Goal: Communication & Community: Answer question/provide support

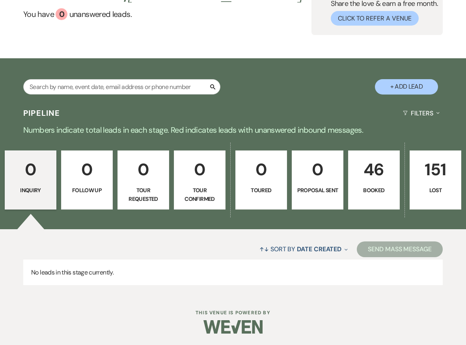
scroll to position [69, 0]
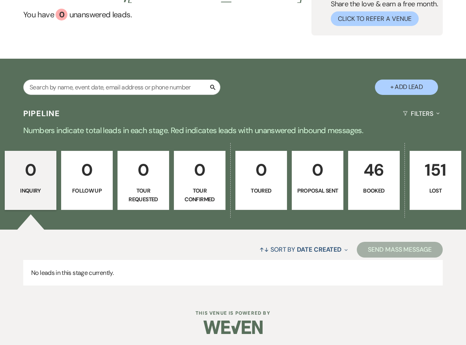
click at [383, 191] on p "Booked" at bounding box center [373, 190] width 41 height 9
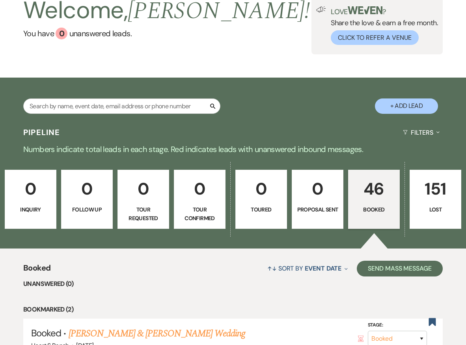
scroll to position [152, 0]
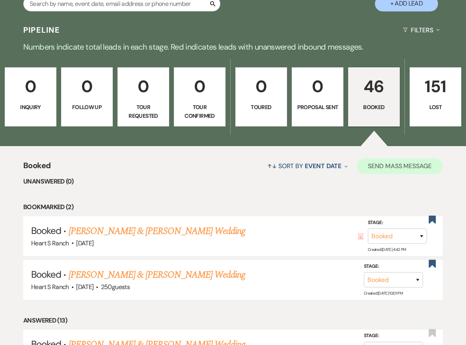
click at [397, 166] on button "Send Mass Message" at bounding box center [400, 166] width 86 height 16
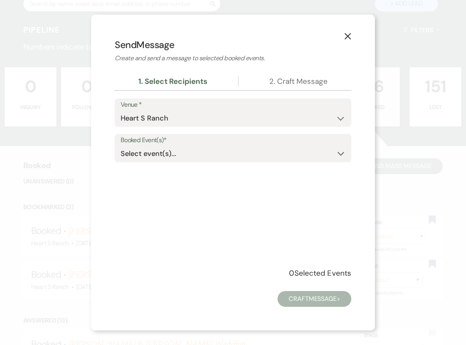
click at [340, 151] on icon "Expand" at bounding box center [340, 154] width 7 height 6
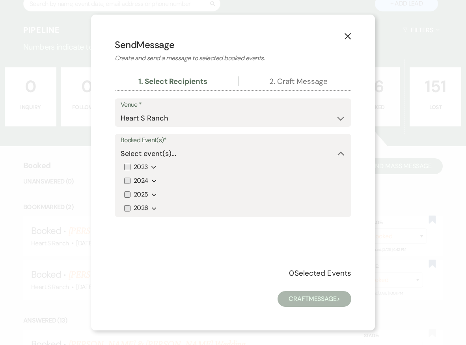
click at [152, 192] on icon "Expand" at bounding box center [154, 195] width 5 height 6
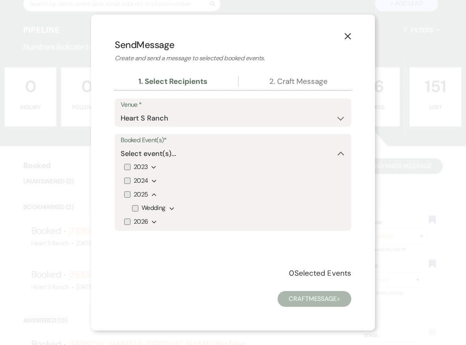
click at [129, 219] on input "2026" at bounding box center [127, 222] width 6 height 6
checkbox input "true"
click at [171, 206] on icon "Expand" at bounding box center [171, 209] width 5 height 6
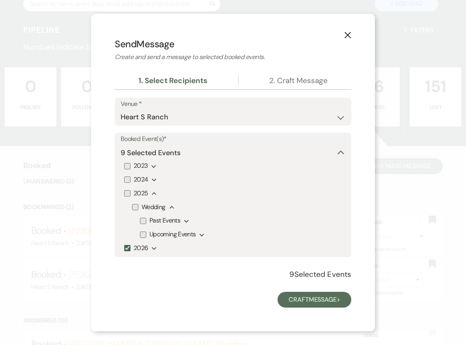
click at [142, 233] on input "Upcoming Events" at bounding box center [143, 235] width 6 height 6
checkbox input "true"
click at [126, 193] on input "2025" at bounding box center [127, 193] width 6 height 6
checkbox input "true"
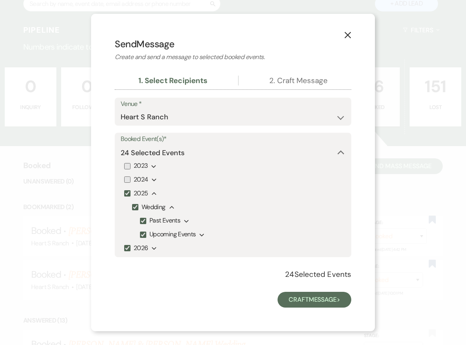
click at [143, 219] on input "Past Events" at bounding box center [143, 221] width 6 height 6
checkbox input "false"
click at [292, 299] on button "Craft Message >" at bounding box center [314, 300] width 74 height 16
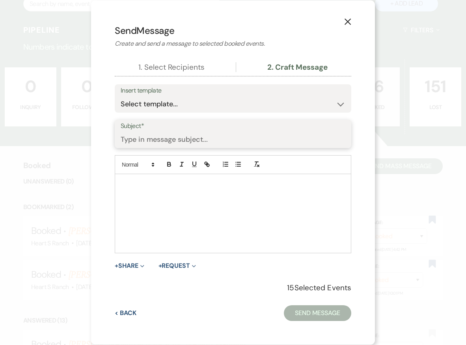
click at [212, 140] on input "Subject*" at bounding box center [233, 139] width 225 height 15
type input "Out of office [DATE]-[DATE]"
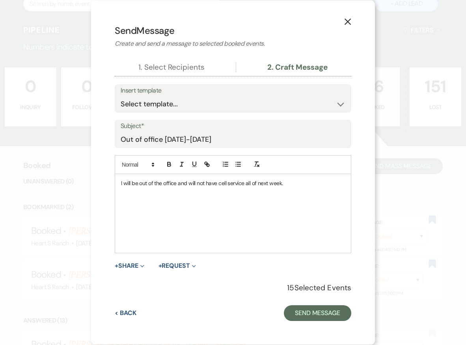
click at [125, 182] on p "I will be out of the office and will not have cell service all of next week." at bounding box center [233, 183] width 224 height 9
click at [142, 191] on p "I wanted to let you know that I will be out of the office and will not have cel…" at bounding box center [233, 188] width 224 height 18
click at [270, 191] on p "I wanted to let you know that I will be out of the office and will not have cel…" at bounding box center [233, 188] width 224 height 18
click at [336, 190] on p "I wanted to let you know that I will be out of the office and will not have cel…" at bounding box center [233, 188] width 224 height 18
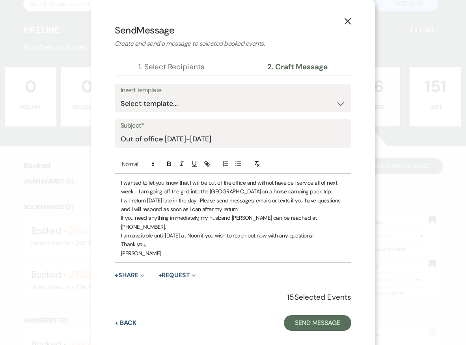
click at [331, 192] on p "I wanted to let you know that I will be out of the office and will not have cel…" at bounding box center [233, 187] width 224 height 18
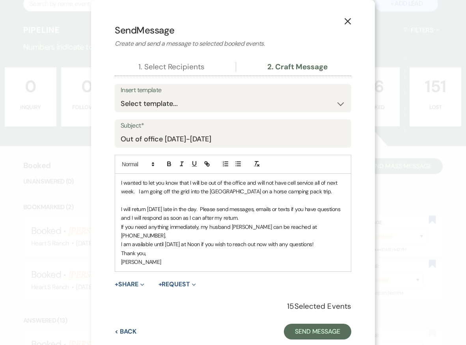
click at [147, 206] on p "I will return [DATE] late in the day. Please send messages, emails or texts if …" at bounding box center [233, 214] width 224 height 18
click at [271, 216] on p "I will return [DATE] late in the day. Please send messages, emails or texts if …" at bounding box center [233, 214] width 224 height 18
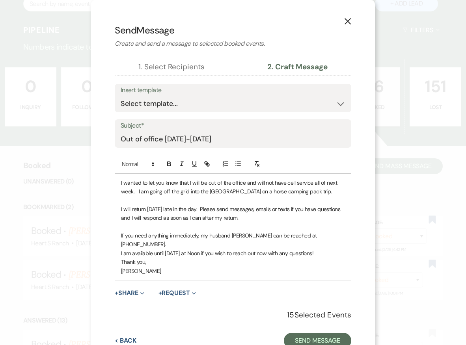
click at [325, 233] on p "If you need anything immediately, my husband [PERSON_NAME] can be reached at [P…" at bounding box center [233, 240] width 224 height 18
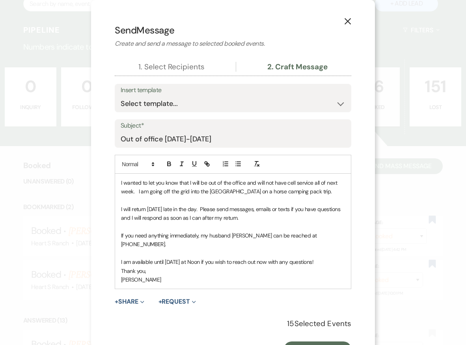
click at [132, 258] on p "I am available until [DATE] at Noon if you wish to reach out now with any quest…" at bounding box center [233, 262] width 224 height 9
click at [342, 258] on p "I am currently available until [DATE] at Noon if you wish to reach out now with…" at bounding box center [233, 262] width 224 height 9
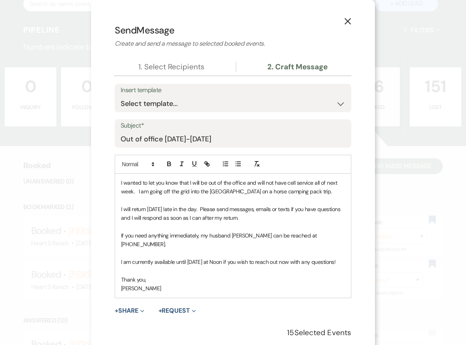
click at [336, 258] on p "I am currently available until [DATE] at Noon if you wish to reach out now with…" at bounding box center [233, 262] width 224 height 9
click at [119, 180] on div "I wanted to let you know that I will be out of the office and will not have cel…" at bounding box center [233, 236] width 236 height 124
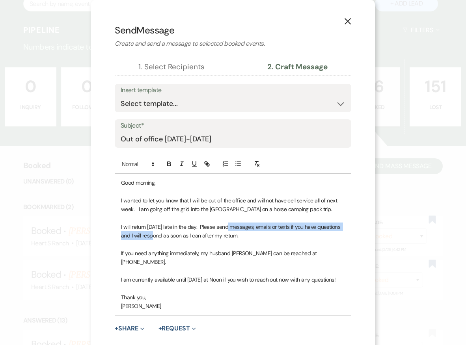
drag, startPoint x: 154, startPoint y: 234, endPoint x: 225, endPoint y: 225, distance: 71.1
click at [225, 225] on p "I will return [DATE] late in the day. Please send messages, emails or texts if …" at bounding box center [233, 232] width 224 height 18
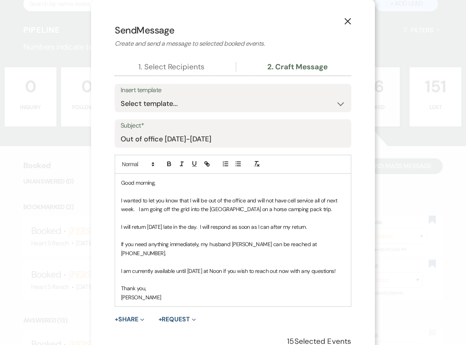
click at [258, 225] on p "I will return [DATE] late in the day. I will respond as soon as I can after my …" at bounding box center [233, 227] width 224 height 9
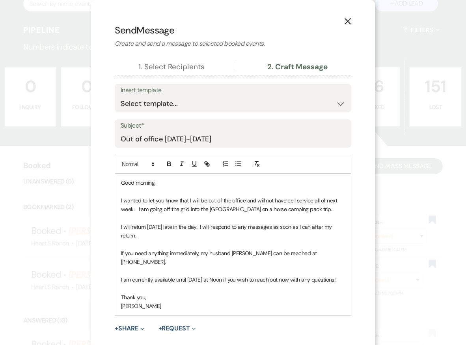
click at [198, 251] on p "If you need anything immediately, my husband [PERSON_NAME] can be reached at [P…" at bounding box center [233, 258] width 224 height 18
click at [193, 261] on p "If you need anything immediately pertaining to the venue, my husband [PERSON_NA…" at bounding box center [233, 258] width 224 height 18
click at [204, 263] on p "If you need anything immediately pertaining to the venue, my husband [PERSON_NA…" at bounding box center [233, 258] width 224 height 18
click at [189, 137] on input "Out of office [DATE]-[DATE]" at bounding box center [233, 139] width 225 height 15
type input "Out of office [DATE]-[DATE]"
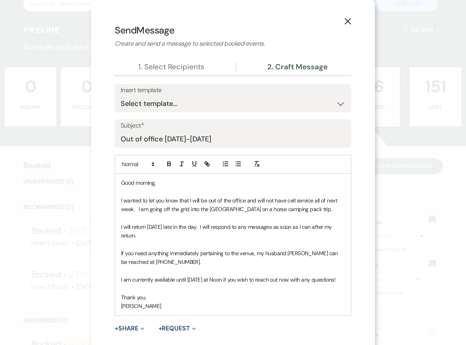
click at [154, 278] on p "I am currently available until [DATE] at Noon if you wish to reach out now with…" at bounding box center [233, 279] width 224 height 9
click at [192, 294] on p "Thank you," at bounding box center [233, 297] width 224 height 9
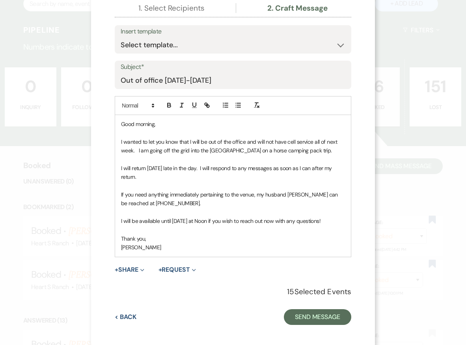
scroll to position [58, 0]
click at [305, 314] on button "Send Message" at bounding box center [317, 318] width 67 height 16
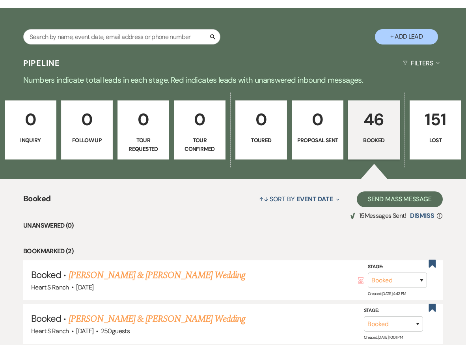
scroll to position [122, 0]
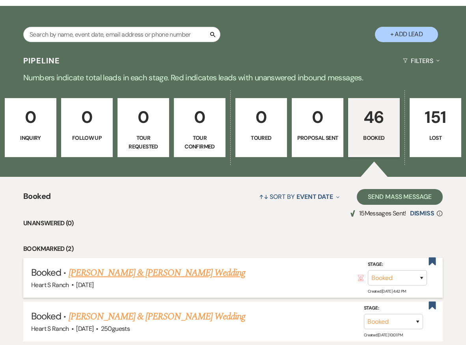
click at [196, 271] on link "[PERSON_NAME] & [PERSON_NAME] Wedding" at bounding box center [157, 273] width 177 height 14
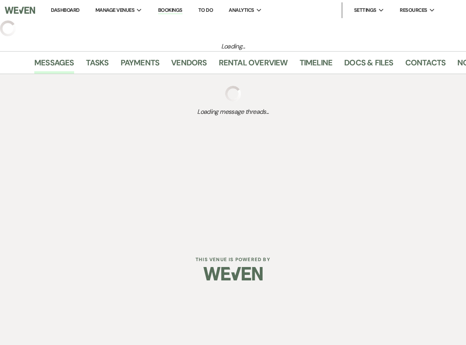
select select "12"
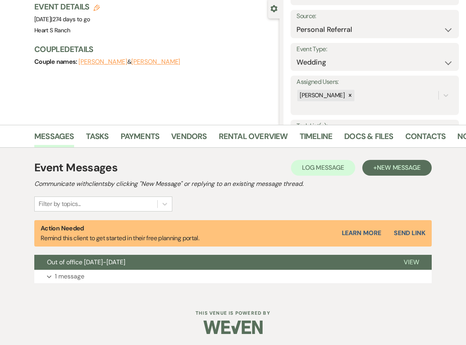
scroll to position [72, 0]
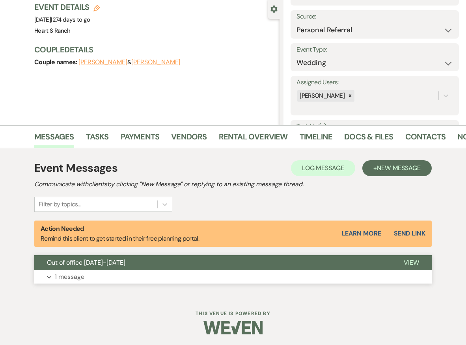
click at [171, 278] on button "Expand 1 message" at bounding box center [232, 276] width 397 height 13
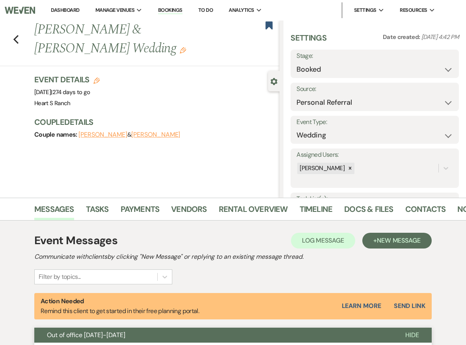
scroll to position [0, 0]
click at [15, 37] on icon "Previous" at bounding box center [16, 39] width 6 height 9
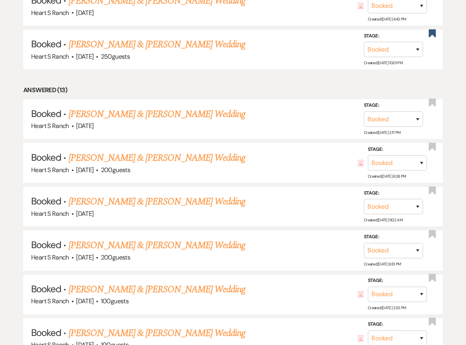
scroll to position [396, 0]
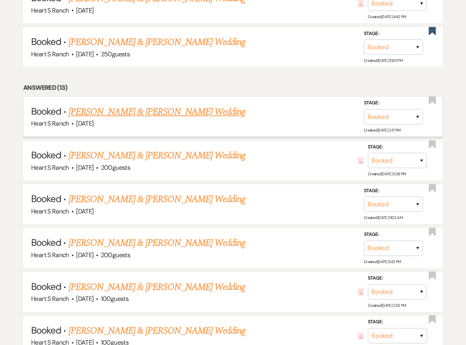
click at [136, 109] on link "[PERSON_NAME] & [PERSON_NAME] Wedding" at bounding box center [157, 112] width 177 height 14
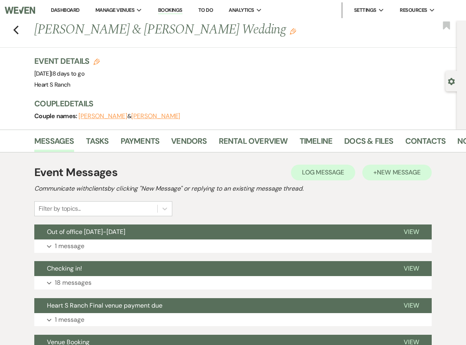
drag, startPoint x: 184, startPoint y: 142, endPoint x: 390, endPoint y: 173, distance: 208.3
click at [390, 173] on span "New Message" at bounding box center [399, 172] width 44 height 8
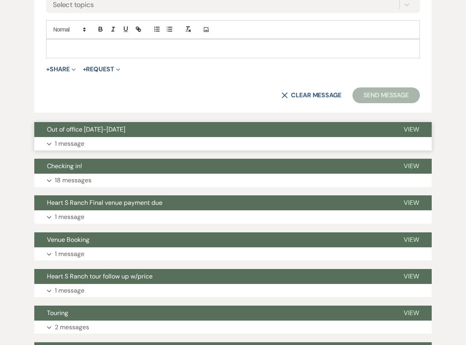
scroll to position [397, 0]
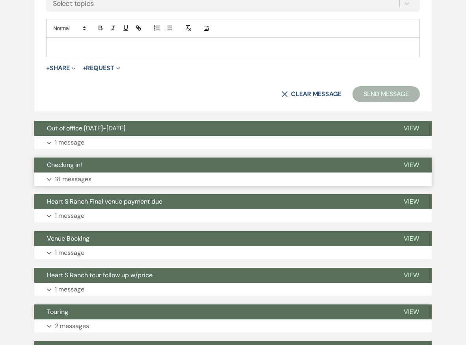
click at [257, 177] on button "Expand 18 messages" at bounding box center [232, 179] width 397 height 13
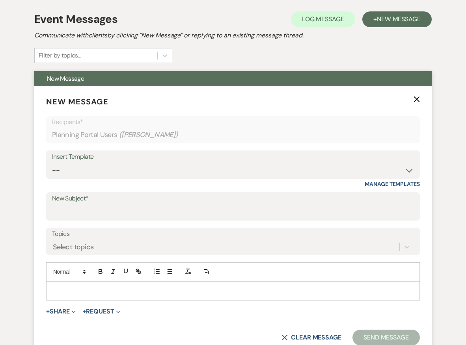
scroll to position [155, 0]
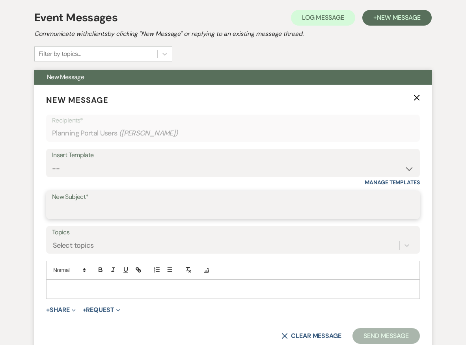
click at [121, 204] on input "New Subject*" at bounding box center [233, 210] width 362 height 15
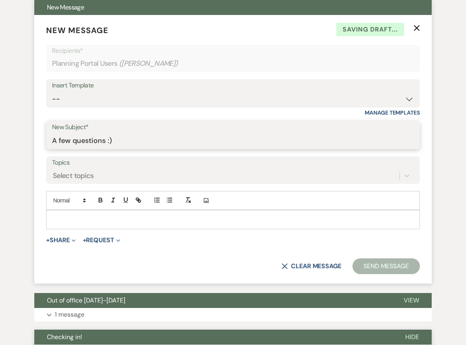
scroll to position [225, 0]
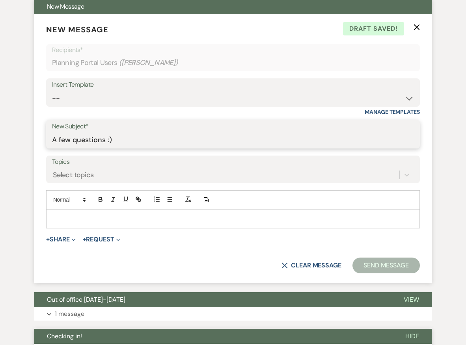
type input "A few questions :)"
click at [111, 212] on div at bounding box center [232, 219] width 373 height 18
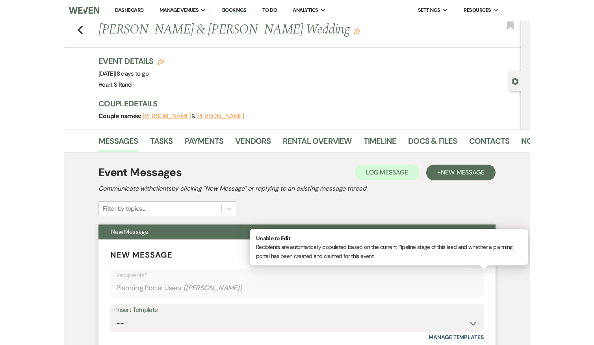
scroll to position [0, 0]
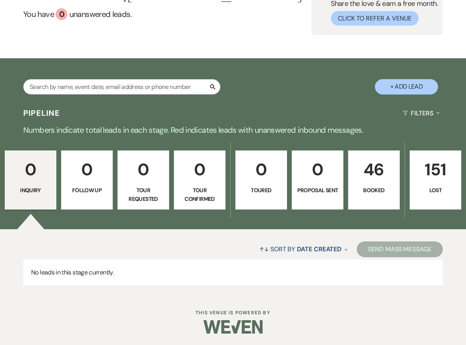
scroll to position [69, 0]
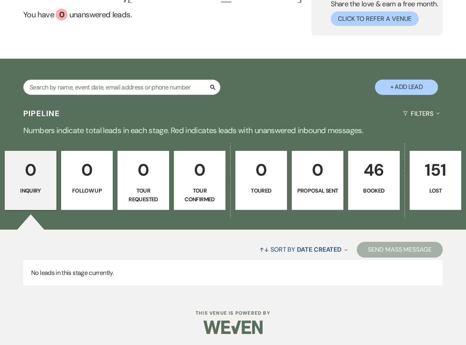
click at [379, 199] on link "46 Booked" at bounding box center [374, 180] width 52 height 59
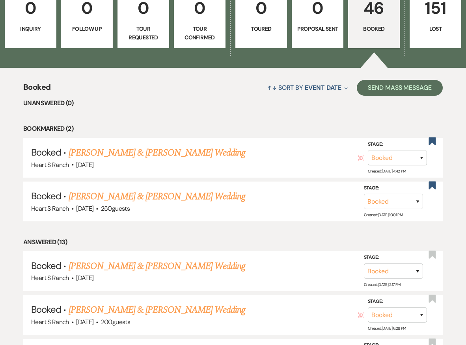
scroll to position [242, 0]
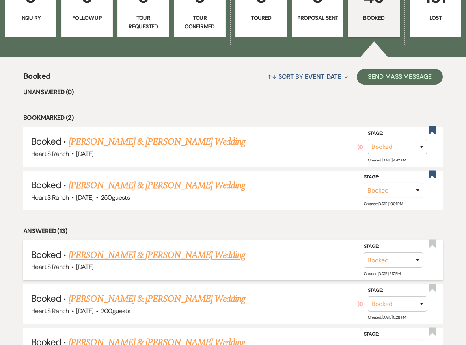
click at [187, 257] on link "[PERSON_NAME] & [PERSON_NAME] Wedding" at bounding box center [157, 255] width 177 height 14
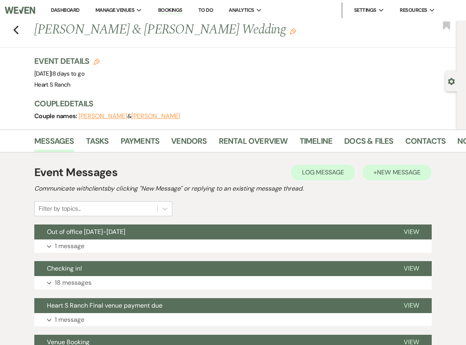
click at [405, 168] on span "New Message" at bounding box center [399, 172] width 44 height 8
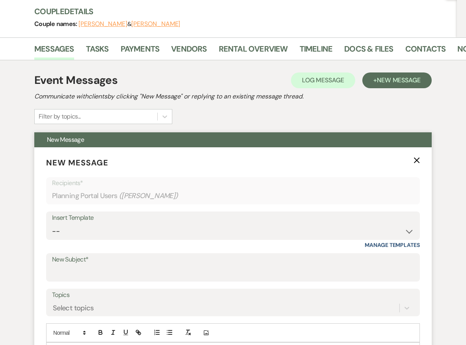
scroll to position [93, 0]
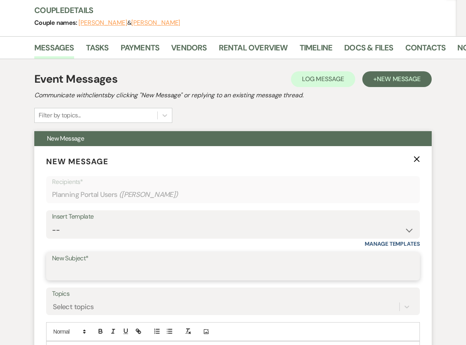
click at [186, 268] on input "New Subject*" at bounding box center [233, 271] width 362 height 15
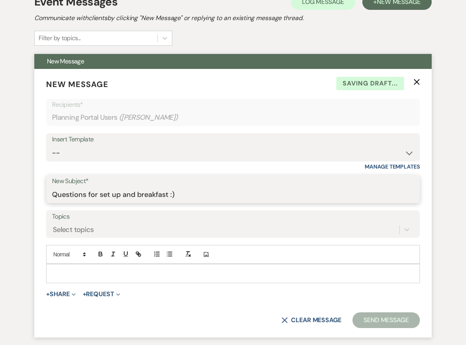
scroll to position [171, 0]
type input "Questions for set up and breakfast :)"
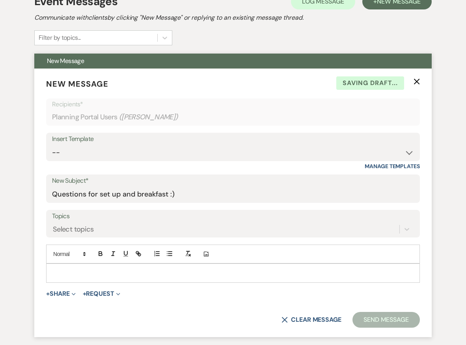
click at [151, 271] on p at bounding box center [232, 273] width 361 height 9
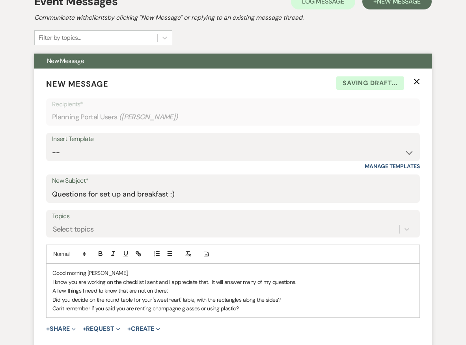
click at [301, 280] on p "I know you are working on the checklist I sent and I appreciate that. It will a…" at bounding box center [232, 282] width 361 height 9
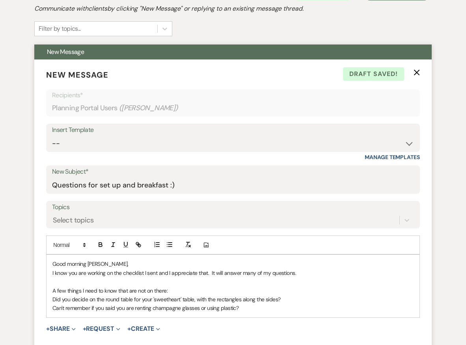
scroll to position [183, 0]
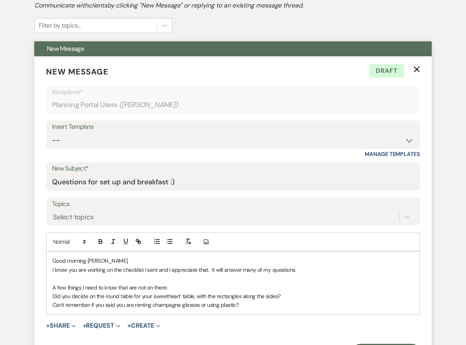
click at [290, 292] on p "Did you decide on the round table for your 'sweetheart' table, with the rectang…" at bounding box center [232, 296] width 361 height 9
click at [246, 301] on p "Can't remember if you said you are renting champagne glasses or using plastic?" at bounding box center [232, 305] width 361 height 9
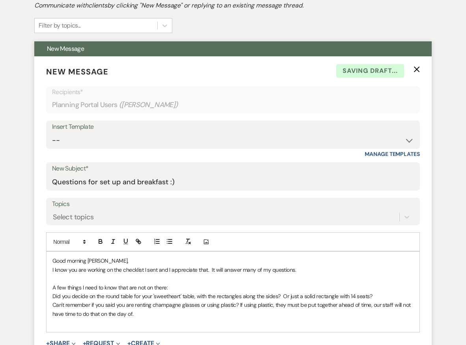
click at [381, 303] on p "Can't remember if you said you are renting champagne glasses or using plastic? …" at bounding box center [232, 310] width 361 height 18
click at [388, 296] on p "Did you decide on the round table for your 'sweetheart' table, with the rectang…" at bounding box center [232, 296] width 361 height 9
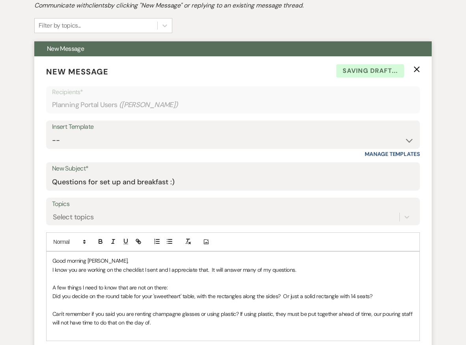
click at [178, 323] on p "Can't remember if you said you are renting champagne glasses or using plastic? …" at bounding box center [232, 319] width 361 height 18
click at [123, 337] on p "Breakfast after overnight stay: Here are the choice, please choose from this li…" at bounding box center [232, 340] width 361 height 9
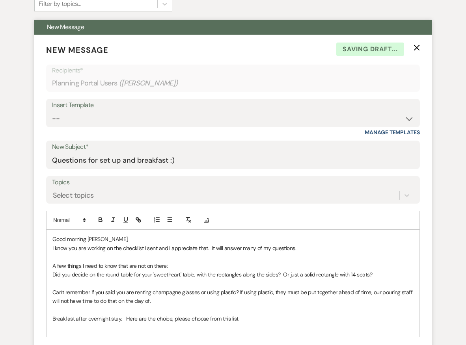
scroll to position [206, 0]
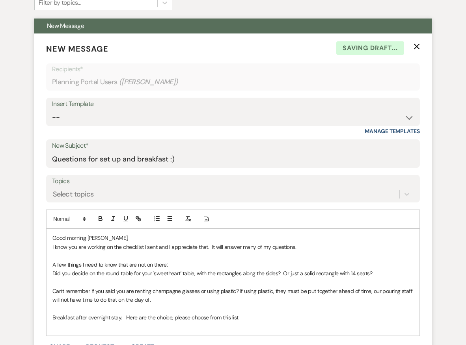
click at [239, 315] on p "Breakfast after overnight stay. Here are the choice, please choose from this li…" at bounding box center [232, 317] width 361 height 9
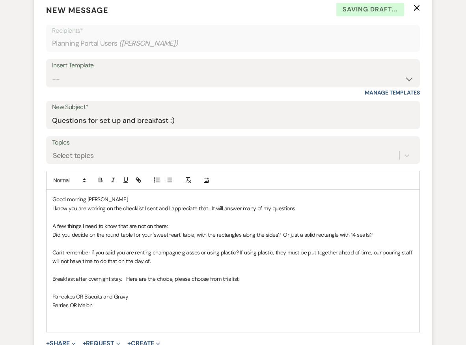
scroll to position [247, 0]
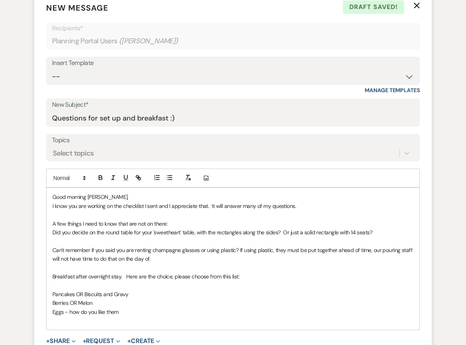
click at [138, 273] on p "Breakfast after overnight stay. Here are the choice, please choose from this li…" at bounding box center [232, 276] width 361 height 9
click at [171, 275] on p "Breakfast after overnight stay. Here are the choice, please choose from this li…" at bounding box center [232, 276] width 361 height 9
click at [211, 273] on p "Breakfast after overnight stay. Here are the choices, please choose from this l…" at bounding box center [232, 276] width 361 height 9
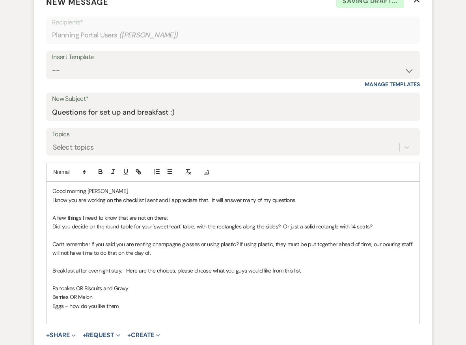
scroll to position [255, 0]
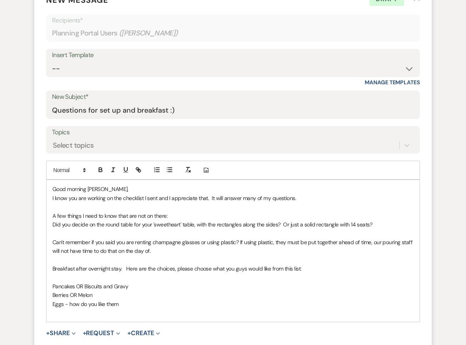
click at [93, 291] on p "Berries OR Melon" at bounding box center [232, 295] width 361 height 9
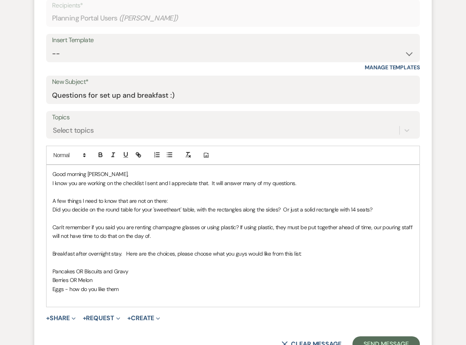
scroll to position [271, 0]
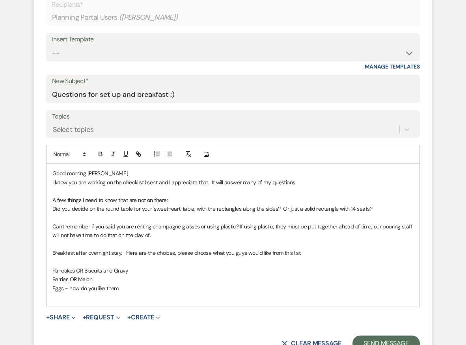
click at [86, 293] on p at bounding box center [232, 297] width 361 height 9
click at [82, 266] on p "Pancakes OR Biscuits and Gravy" at bounding box center [232, 270] width 361 height 9
click at [76, 277] on p "Berries OR Melon" at bounding box center [232, 279] width 361 height 9
click at [80, 293] on p "Orange or" at bounding box center [232, 297] width 361 height 9
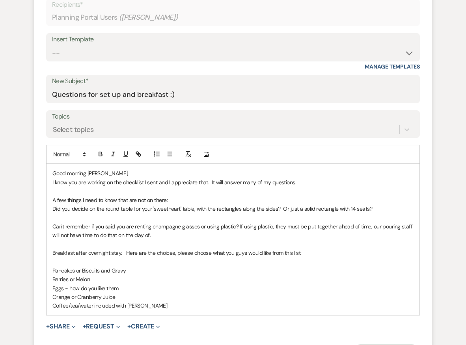
click at [80, 301] on p "Coffee/tea/water included with creamer" at bounding box center [232, 305] width 361 height 9
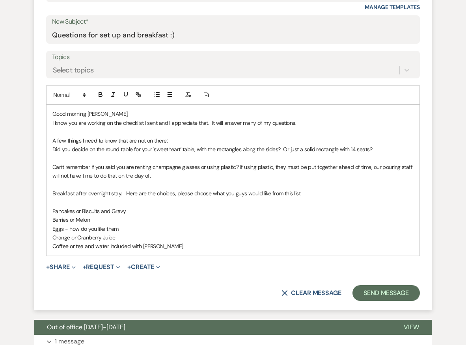
scroll to position [321, 0]
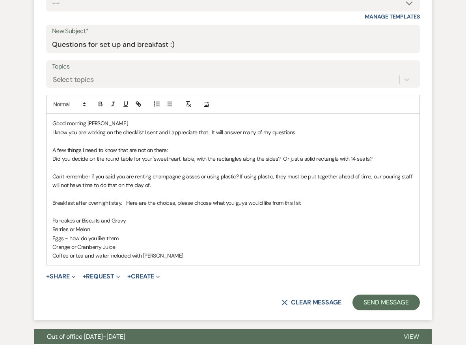
click at [57, 148] on p "A few things I need to know that are not on there:" at bounding box center [232, 150] width 361 height 9
click at [193, 147] on p "There are a few things I need to know that are not on there:" at bounding box center [232, 150] width 361 height 9
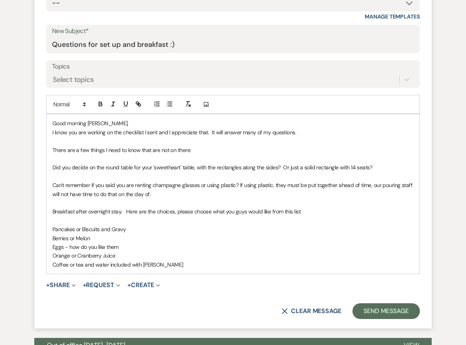
click at [53, 208] on p "Breakfast after overnight stay. Here are the choices, please choose what you gu…" at bounding box center [232, 211] width 361 height 9
click at [129, 207] on p "We will make you Breakfast after overnight stay. Here are the choices, please c…" at bounding box center [232, 211] width 361 height 9
click at [177, 208] on p "We will make you Breakfast after your overnight stay. Here are the choices, ple…" at bounding box center [232, 211] width 361 height 9
click at [183, 207] on p "We will make you Breakfast after your overnight stay. Is 9:00 am ok? or Here ar…" at bounding box center [232, 211] width 361 height 9
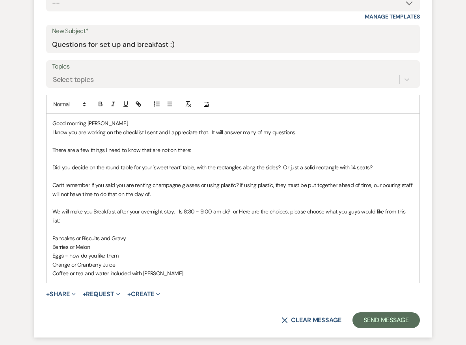
click at [236, 208] on p "We will make you Breakfast after your overnight stay. Is 8:30 - 9:00 am ok? or …" at bounding box center [232, 216] width 361 height 18
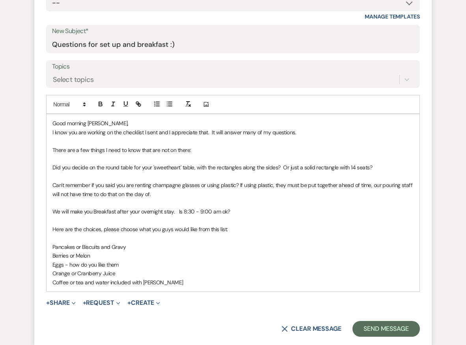
click at [175, 279] on p "Coffee or tea and water included with creamer" at bounding box center [232, 282] width 361 height 9
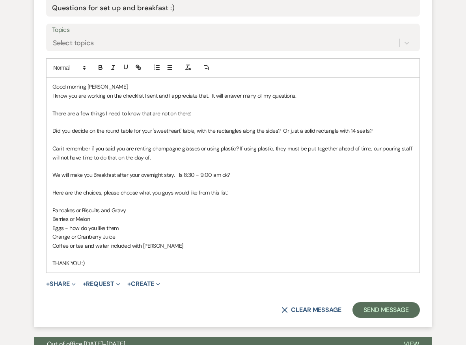
scroll to position [371, 0]
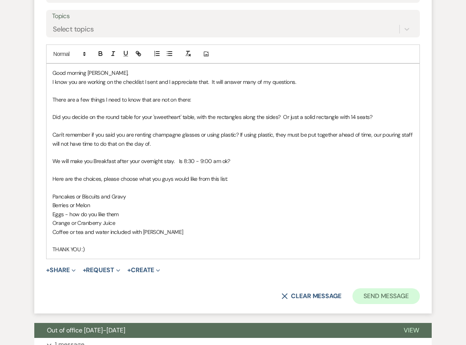
click at [383, 292] on button "Send Message" at bounding box center [385, 296] width 67 height 16
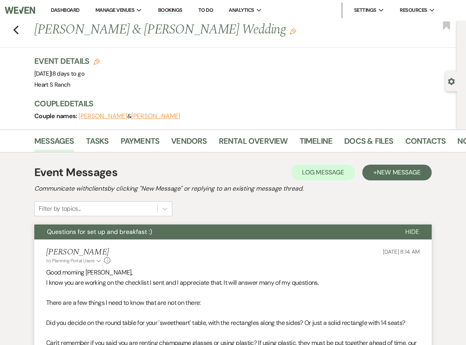
scroll to position [0, 0]
click at [12, 28] on div "Previous Cort Morris & Courtney Jones's Wedding Edit Bookmark" at bounding box center [226, 33] width 461 height 27
click at [15, 28] on use "button" at bounding box center [15, 30] width 5 height 9
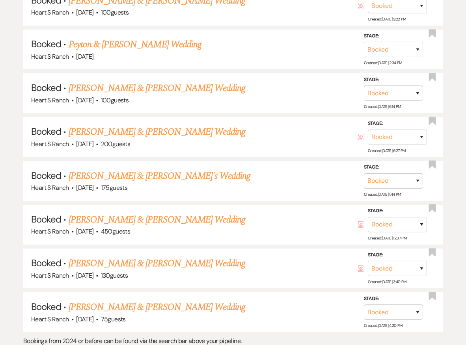
scroll to position [717, 0]
